Goal: Navigation & Orientation: Find specific page/section

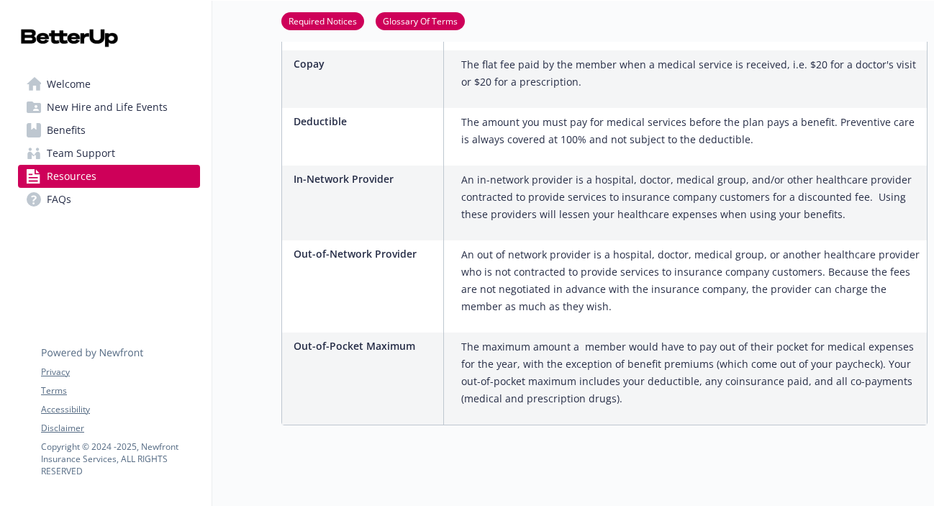
scroll to position [1519, 0]
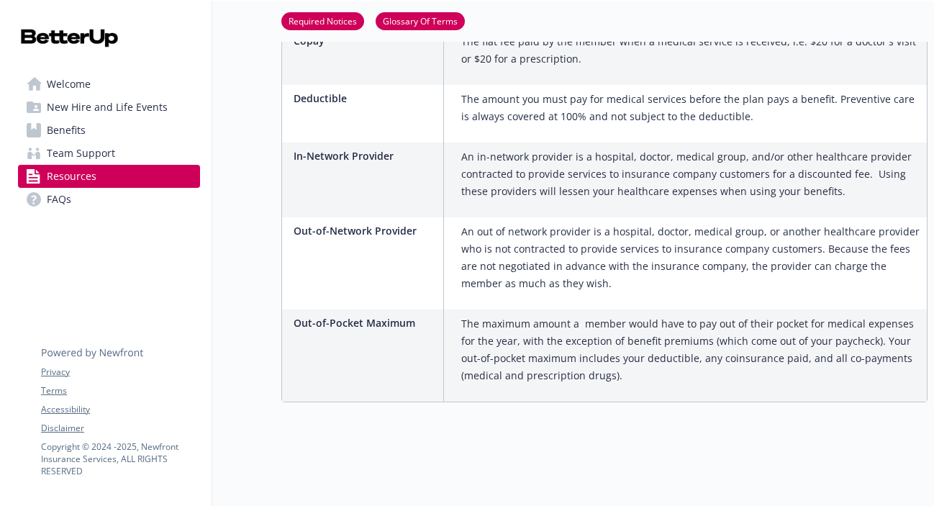
click at [68, 125] on span "Benefits" at bounding box center [66, 130] width 39 height 23
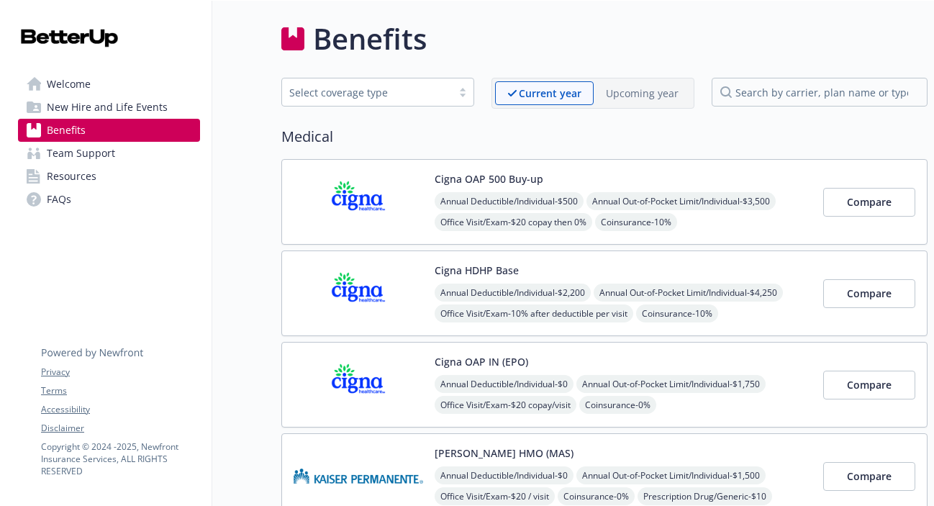
scroll to position [1519, 0]
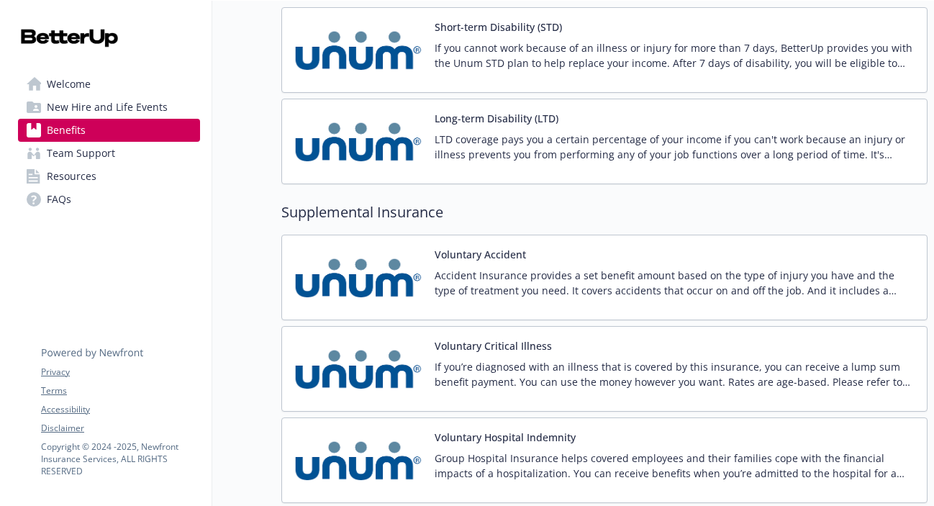
click at [59, 78] on span "Welcome" at bounding box center [69, 84] width 44 height 23
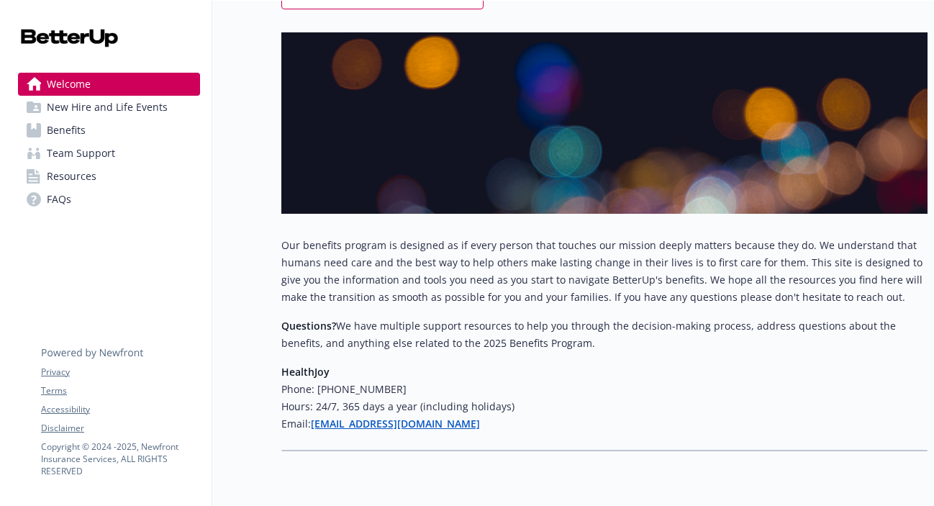
scroll to position [225, 0]
